Goal: Task Accomplishment & Management: Complete application form

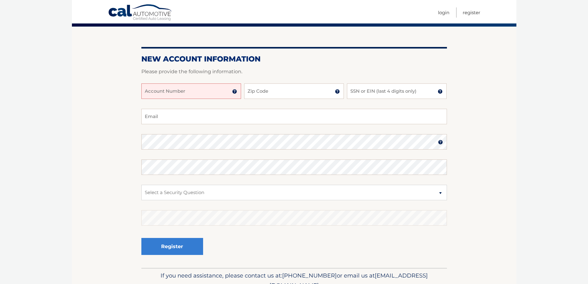
scroll to position [18, 0]
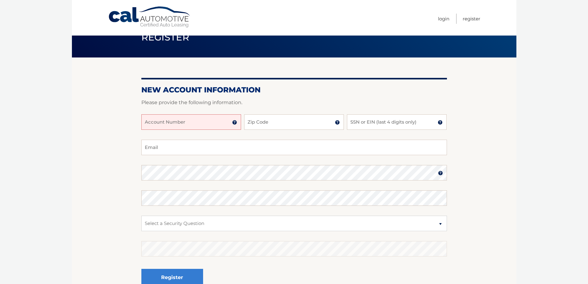
click at [185, 123] on input "Account Number" at bounding box center [191, 121] width 100 height 15
click at [232, 123] on input "Account Number" at bounding box center [191, 121] width 100 height 15
click at [233, 122] on img at bounding box center [234, 122] width 5 height 5
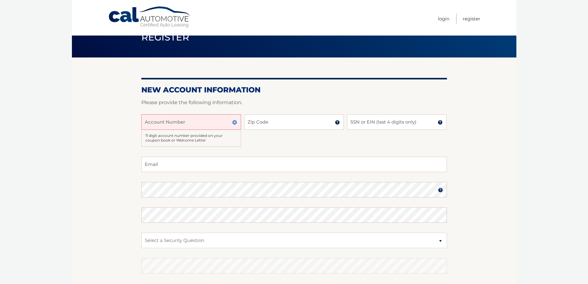
click at [198, 124] on input "Account Number" at bounding box center [191, 121] width 100 height 15
click at [215, 124] on input "Account Number" at bounding box center [191, 121] width 100 height 15
click at [216, 124] on input "Account Number" at bounding box center [191, 121] width 100 height 15
click at [276, 145] on div "Account Number 11 digit account number provided on your coupon book or Welcome …" at bounding box center [294, 135] width 306 height 42
click at [198, 121] on input "Account Number" at bounding box center [191, 121] width 100 height 15
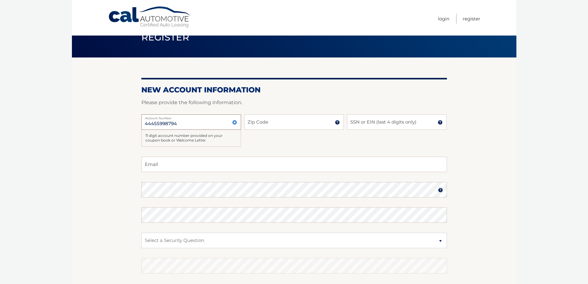
type input "44455998794"
click at [286, 129] on input "Zip Code" at bounding box center [294, 121] width 100 height 15
type input "11733"
click at [390, 124] on input "SSN or EIN (last 4 digits only)" at bounding box center [397, 121] width 100 height 15
type input "0502"
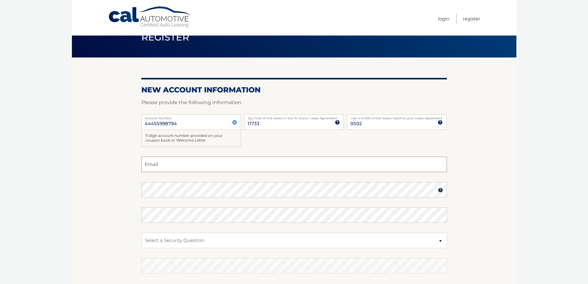
click at [216, 163] on input "Email" at bounding box center [294, 164] width 306 height 15
type input "FATEMA.TAYABALI@GMAIL.COM"
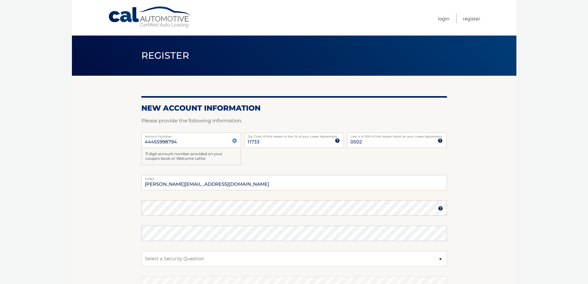
click at [439, 207] on img at bounding box center [440, 208] width 5 height 5
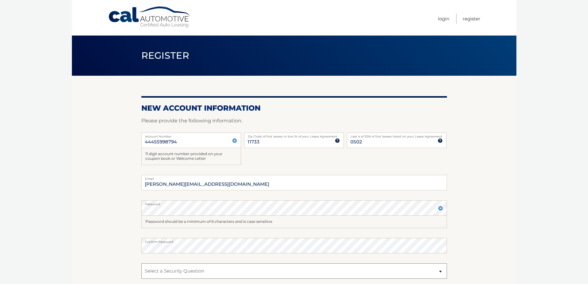
click at [217, 275] on select "Select a Security Question What was the name of your elementary school? What is…" at bounding box center [294, 270] width 306 height 15
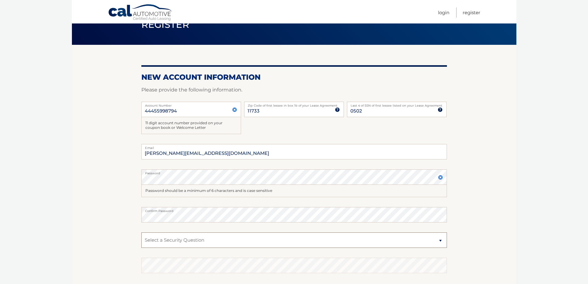
scroll to position [62, 0]
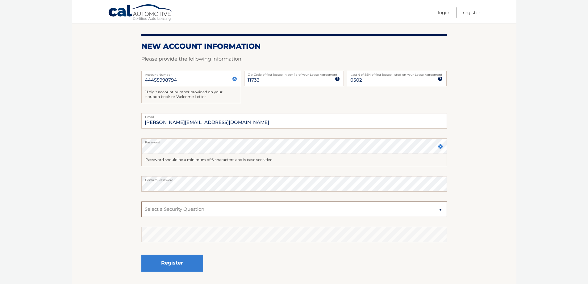
click at [203, 207] on select "Select a Security Question What was the name of your elementary school? What is…" at bounding box center [294, 208] width 306 height 15
click at [141, 201] on select "Select a Security Question What was the name of your elementary school? What is…" at bounding box center [294, 208] width 306 height 15
click at [236, 210] on select "Select a Security Question What was the name of your elementary school? What is…" at bounding box center [294, 208] width 306 height 15
select select "2"
click at [141, 201] on select "Select a Security Question What was the name of your elementary school? What is…" at bounding box center [294, 208] width 306 height 15
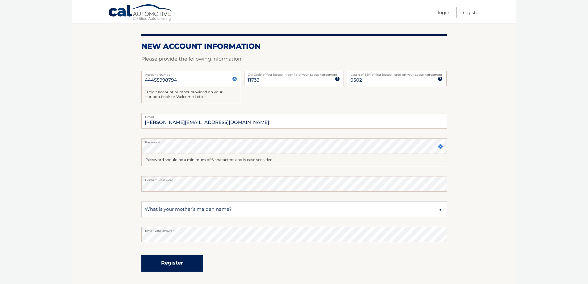
click at [187, 262] on button "Register" at bounding box center [172, 262] width 62 height 17
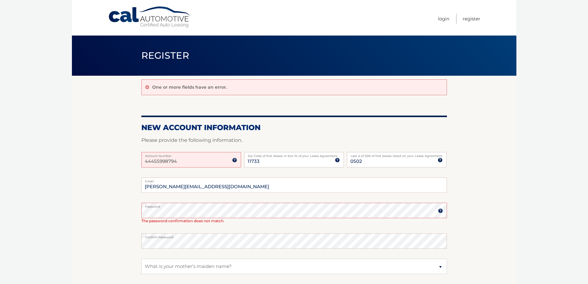
click at [195, 163] on input "44455998794" at bounding box center [191, 159] width 100 height 15
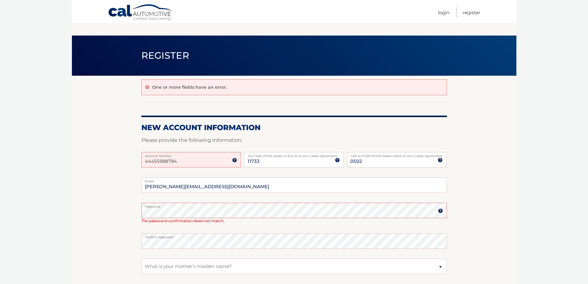
scroll to position [104, 0]
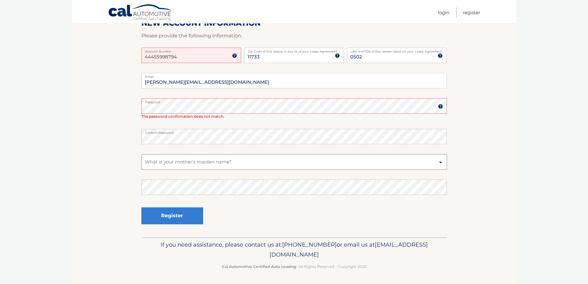
click at [198, 164] on select "Select a Security Question What was the name of your elementary school? What is…" at bounding box center [294, 161] width 306 height 15
click at [141, 154] on select "Select a Security Question What was the name of your elementary school? What is…" at bounding box center [294, 161] width 306 height 15
click at [179, 210] on button "Register" at bounding box center [172, 215] width 62 height 17
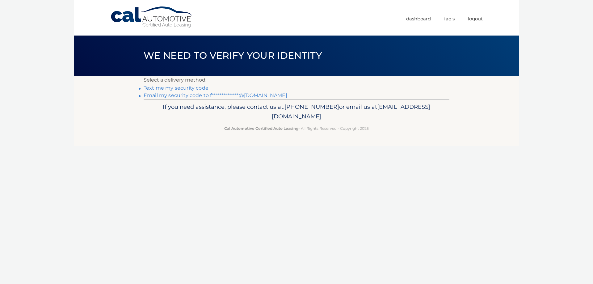
click at [173, 86] on link "Text me my security code" at bounding box center [176, 88] width 65 height 6
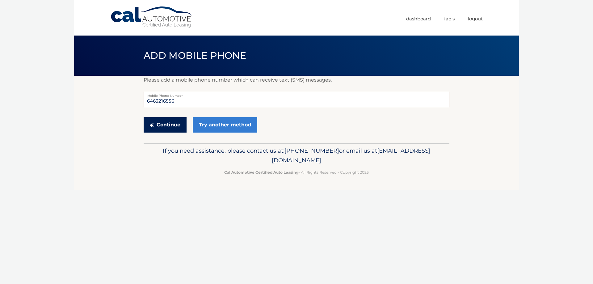
click at [156, 127] on button "Continue" at bounding box center [165, 124] width 43 height 15
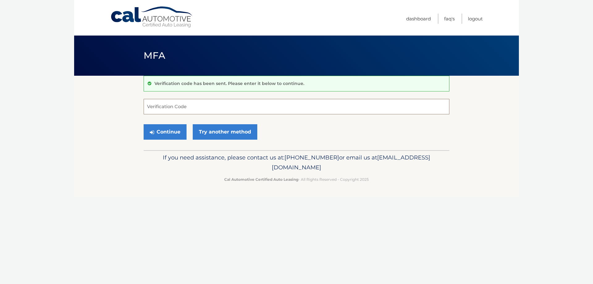
click at [166, 109] on input "Verification Code" at bounding box center [297, 106] width 306 height 15
type input "564922"
click at [177, 130] on button "Continue" at bounding box center [165, 131] width 43 height 15
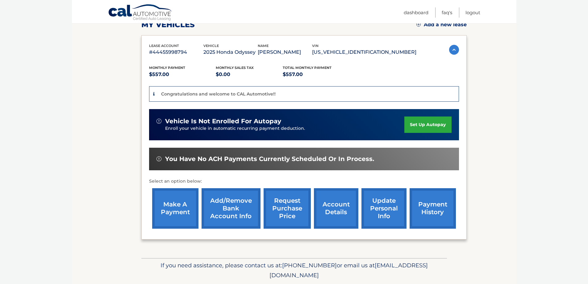
scroll to position [31, 0]
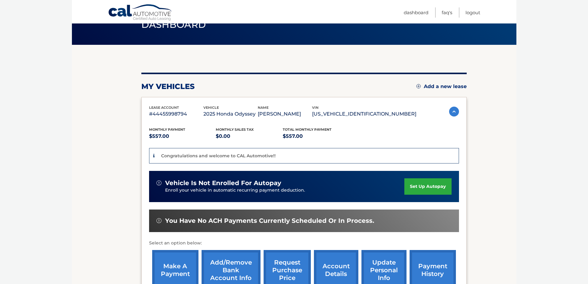
click at [418, 186] on link "set up autopay" at bounding box center [428, 186] width 47 height 16
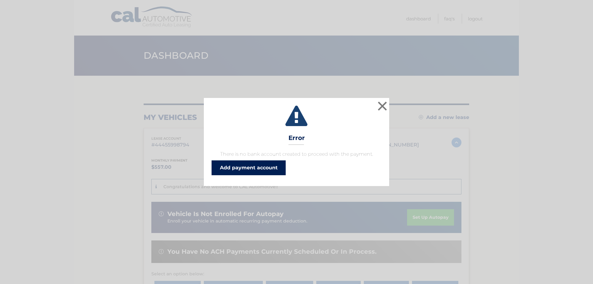
click at [264, 168] on link "Add payment account" at bounding box center [249, 167] width 74 height 15
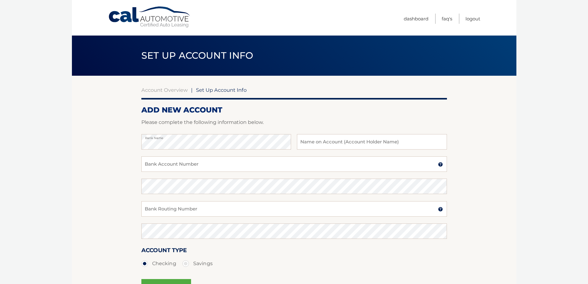
click at [375, 149] on div "Bank Name Name on Account (Account Holder Name)" at bounding box center [294, 145] width 306 height 22
click at [376, 142] on input "text" at bounding box center [372, 141] width 150 height 15
type input "taha taybali"
click at [266, 166] on input "Bank Account Number" at bounding box center [294, 163] width 306 height 15
type input "7040968959"
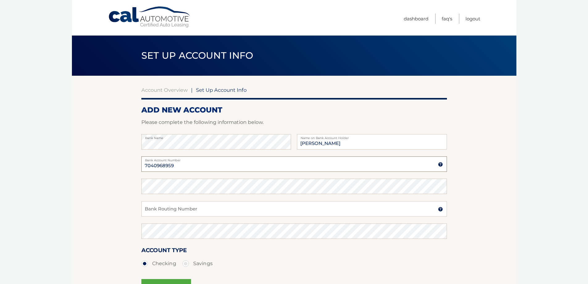
drag, startPoint x: 182, startPoint y: 168, endPoint x: 144, endPoint y: 166, distance: 37.7
click at [144, 166] on input "7040968959" at bounding box center [294, 163] width 306 height 15
click at [175, 210] on input "Bank Routing Number" at bounding box center [294, 208] width 306 height 15
drag, startPoint x: 173, startPoint y: 211, endPoint x: 142, endPoint y: 209, distance: 31.2
click at [142, 209] on input "031176110" at bounding box center [294, 208] width 306 height 15
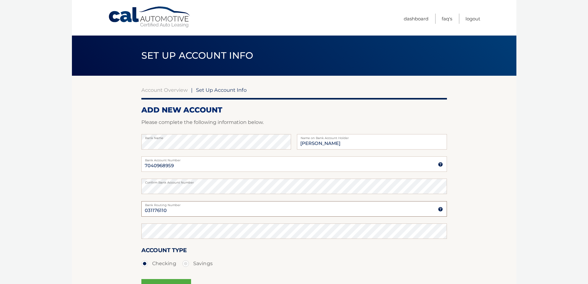
type input "031176110"
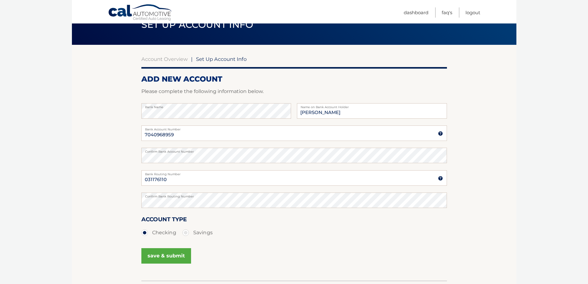
click at [227, 229] on ul "Checking Savings" at bounding box center [294, 232] width 306 height 12
click at [169, 259] on button "save & submit" at bounding box center [166, 255] width 50 height 15
click at [168, 257] on button "save & submit" at bounding box center [166, 255] width 50 height 15
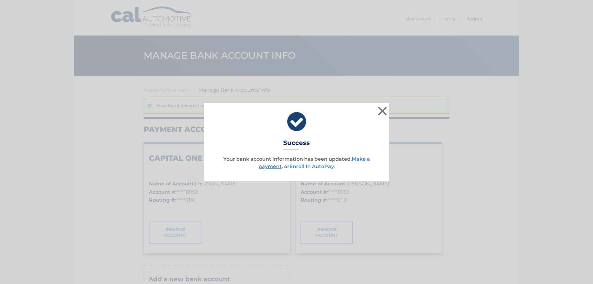
click at [306, 167] on link "Enroll In AutoPay" at bounding box center [311, 166] width 44 height 6
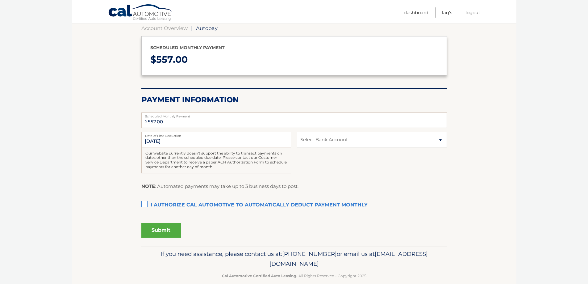
scroll to position [71, 0]
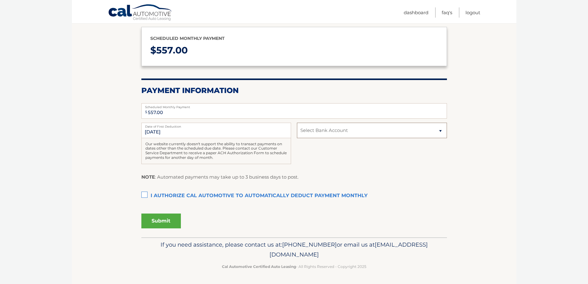
click at [431, 127] on select "Select Bank Account Checking CAPITAL ONE N.A. *****8959 Checking CAPITAL ONE N.…" at bounding box center [372, 130] width 150 height 15
select select "ZDI1NTJmNTMtNDQyYy00NjVkLTk0OGYtY2JiNjc0OWNjNDhm"
click at [297, 123] on select "Select Bank Account Checking CAPITAL ONE N.A. *****8959 Checking CAPITAL ONE N.…" at bounding box center [372, 130] width 150 height 15
click at [145, 197] on label "I authorize cal automotive to automatically deduct payment monthly This checkbo…" at bounding box center [294, 196] width 306 height 12
click at [0, 0] on input "I authorize cal automotive to automatically deduct payment monthly This checkbo…" at bounding box center [0, 0] width 0 height 0
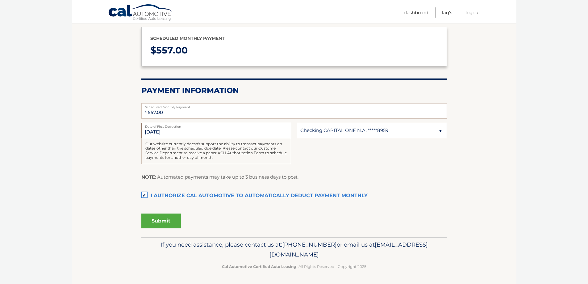
click at [146, 130] on input "9/16/2025" at bounding box center [216, 130] width 150 height 15
click at [183, 131] on input "9/16/2025" at bounding box center [216, 130] width 150 height 15
click at [356, 152] on div "9/16/2025 Date of First Deduction Our website currently doesn't support the abi…" at bounding box center [294, 147] width 306 height 48
click at [150, 132] on input "9/16/2025" at bounding box center [216, 130] width 150 height 15
click at [146, 132] on input "9/16/2025" at bounding box center [216, 130] width 150 height 15
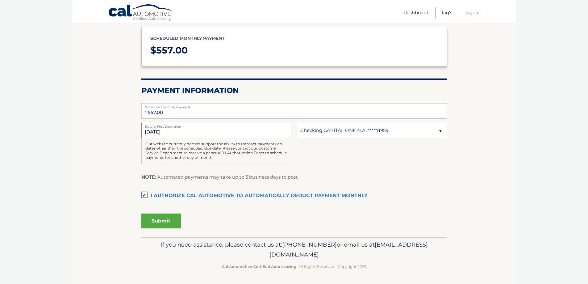
click at [164, 131] on input "9/16/2025" at bounding box center [216, 130] width 150 height 15
click at [164, 132] on input "9/16/2025" at bounding box center [216, 130] width 150 height 15
drag, startPoint x: 173, startPoint y: 132, endPoint x: 143, endPoint y: 133, distance: 29.7
click at [143, 133] on input "9/16/2025" at bounding box center [216, 130] width 150 height 15
click at [454, 210] on section "Account Overview | Autopay Scheduled monthly payment $ 557.00 Payment Informati…" at bounding box center [294, 121] width 445 height 233
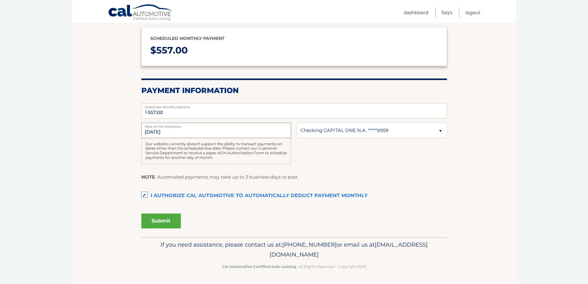
click at [151, 132] on input "9/16/2025" at bounding box center [216, 130] width 150 height 15
click at [225, 157] on div "Our website currently doesn't support the ability to transact payments on dates…" at bounding box center [216, 151] width 150 height 26
click at [328, 171] on div "9/16/2025 Date of First Deduction Our website currently doesn't support the abi…" at bounding box center [294, 147] width 306 height 48
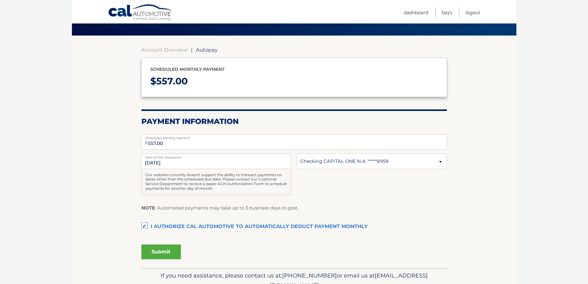
scroll to position [0, 0]
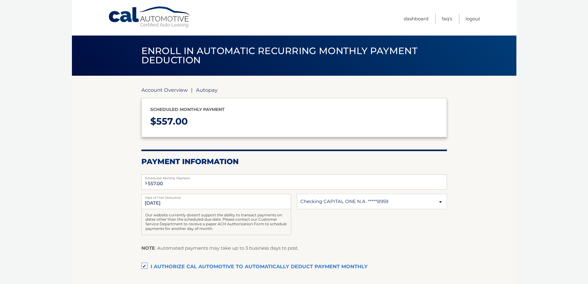
click at [163, 87] on link "Account Overview" at bounding box center [164, 90] width 46 height 6
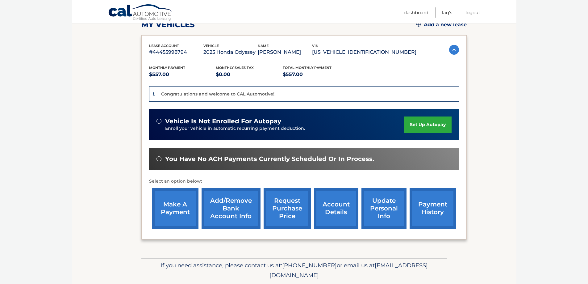
scroll to position [114, 0]
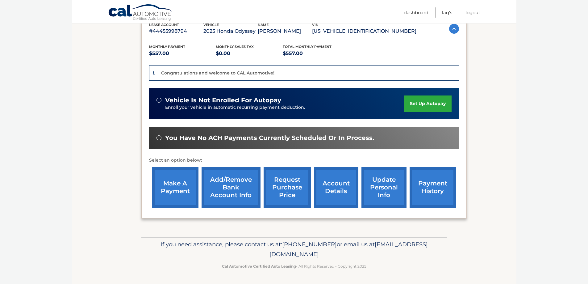
click at [209, 138] on span "You have no ACH payments currently scheduled or in process." at bounding box center [269, 138] width 209 height 8
click at [210, 146] on div "You have no ACH payments currently scheduled or in process." at bounding box center [304, 138] width 310 height 23
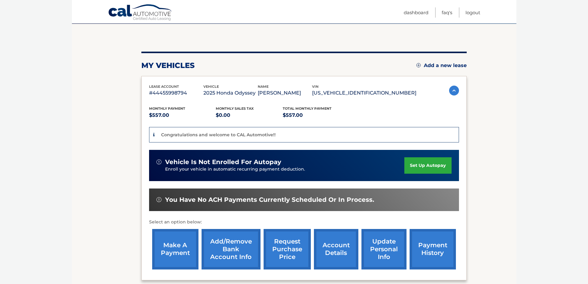
scroll to position [0, 0]
